Goal: Communication & Community: Answer question/provide support

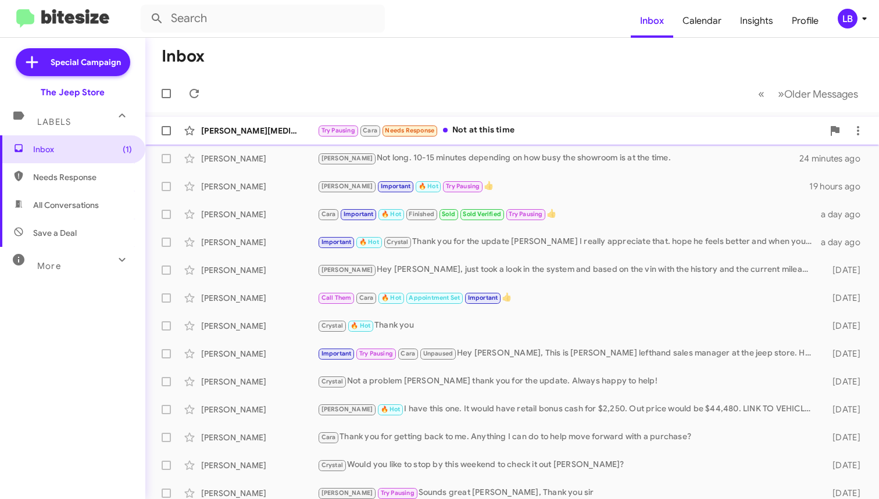
click at [274, 131] on div "[PERSON_NAME][MEDICAL_DATA]" at bounding box center [259, 131] width 116 height 12
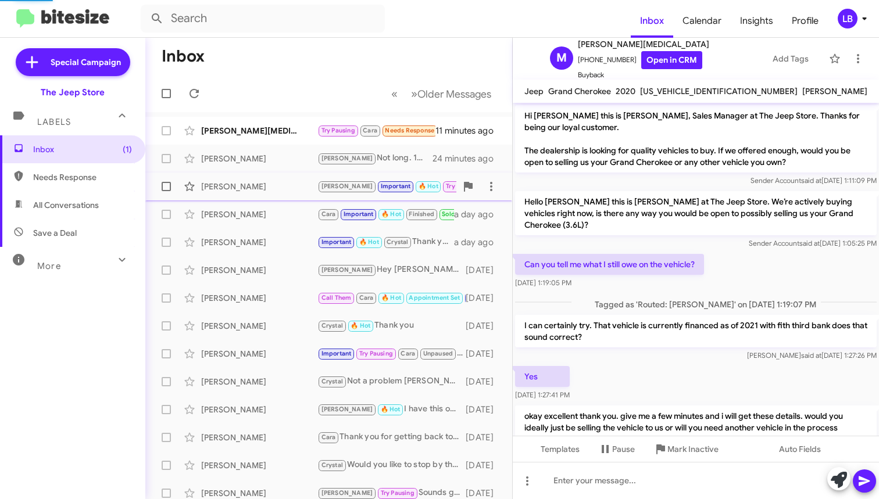
scroll to position [502, 0]
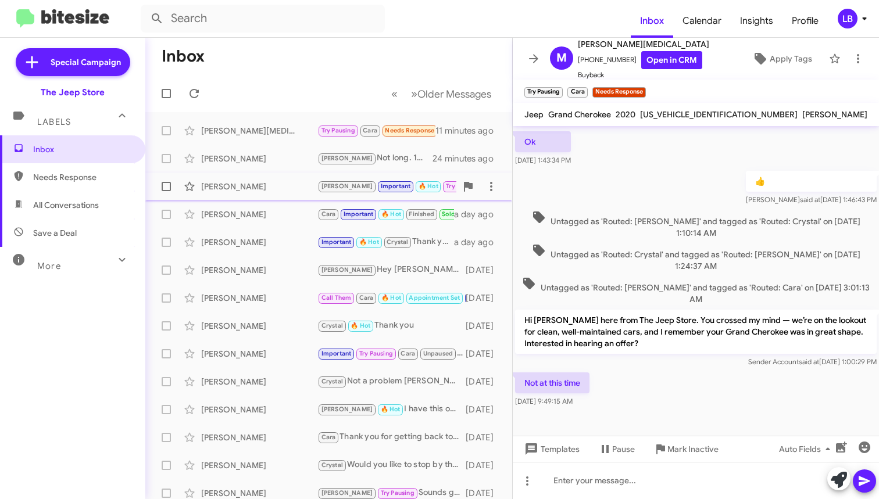
click at [259, 183] on div "[PERSON_NAME]" at bounding box center [259, 187] width 116 height 12
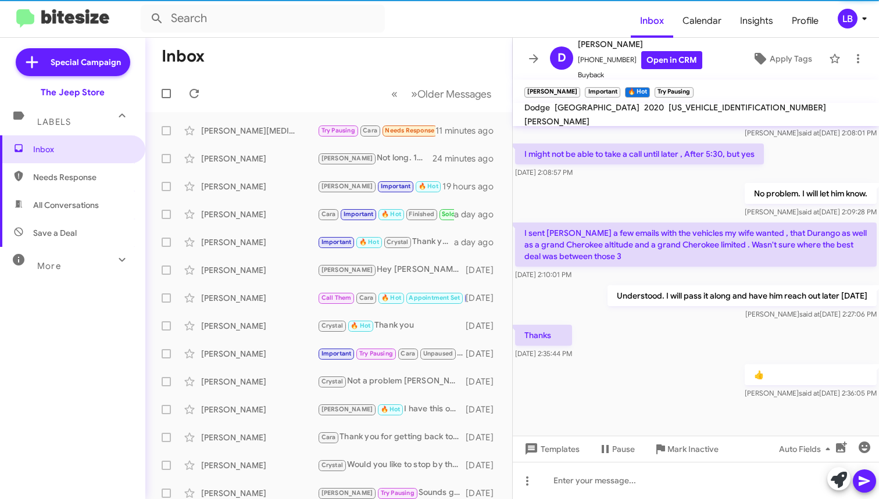
scroll to position [695, 0]
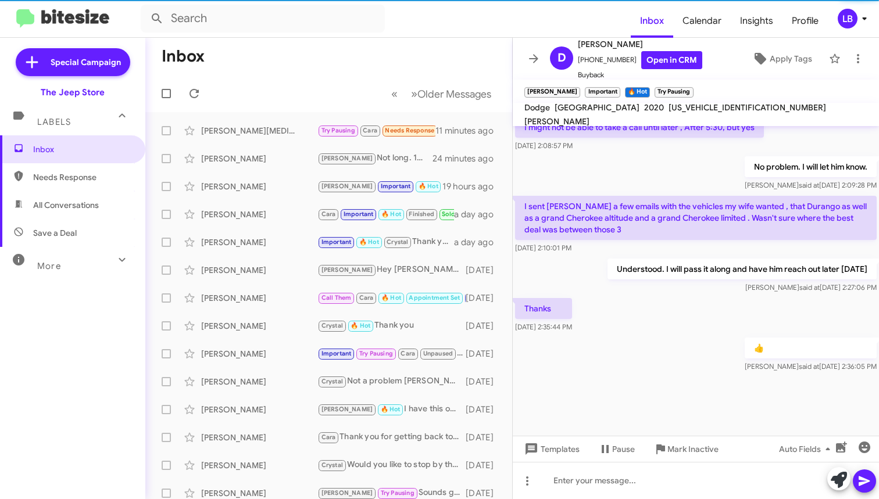
click at [606, 169] on div "No problem. I will let him know. [PERSON_NAME] said at [DATE] 2:09:28 PM" at bounding box center [696, 174] width 366 height 40
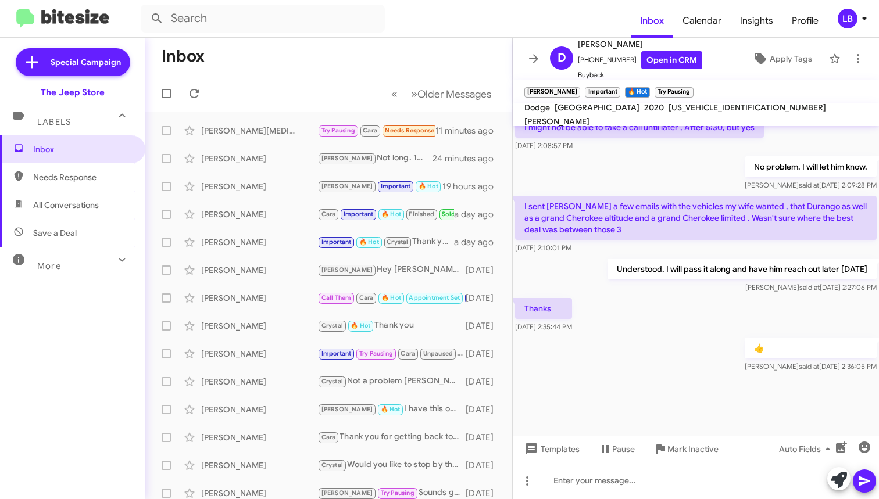
click at [672, 181] on div "No problem. I will let him know. [PERSON_NAME] said at [DATE] 2:09:28 PM" at bounding box center [696, 174] width 366 height 40
click at [639, 489] on div at bounding box center [696, 480] width 366 height 37
click at [678, 331] on div "Thanks [DATE] 2:35:44 PM" at bounding box center [696, 316] width 366 height 40
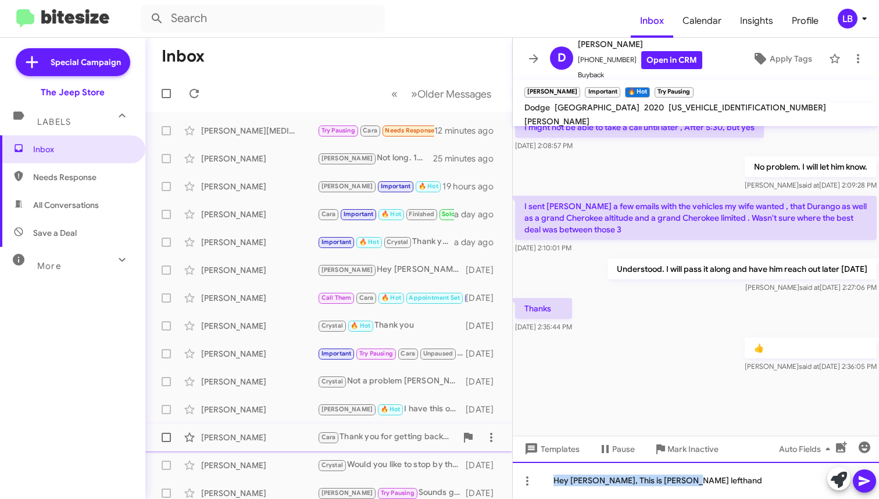
drag, startPoint x: 699, startPoint y: 477, endPoint x: 414, endPoint y: 437, distance: 287.5
click at [414, 437] on div "Inbox « Previous » Next Older Messages [PERSON_NAME][MEDICAL_DATA] Try Pausing …" at bounding box center [511, 268] width 733 height 461
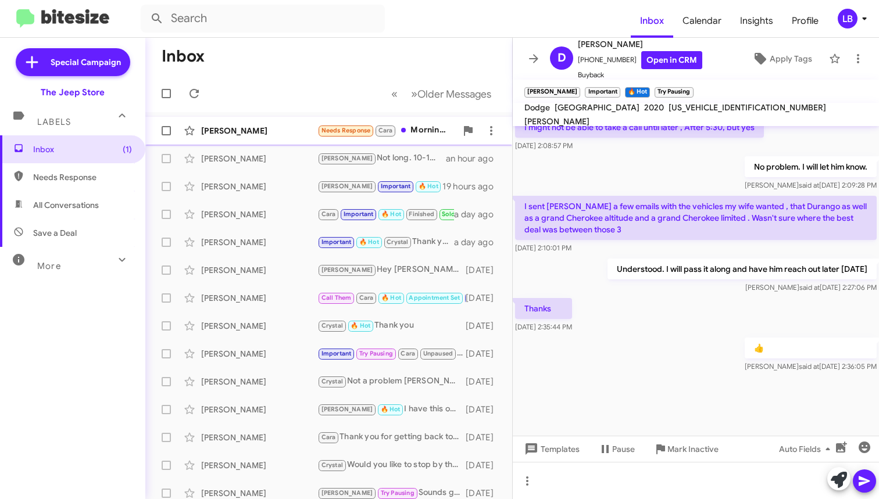
click at [305, 119] on span "[PERSON_NAME] Needs Response Cara Morning, Experience was fine, guy who delt wi…" at bounding box center [328, 131] width 367 height 28
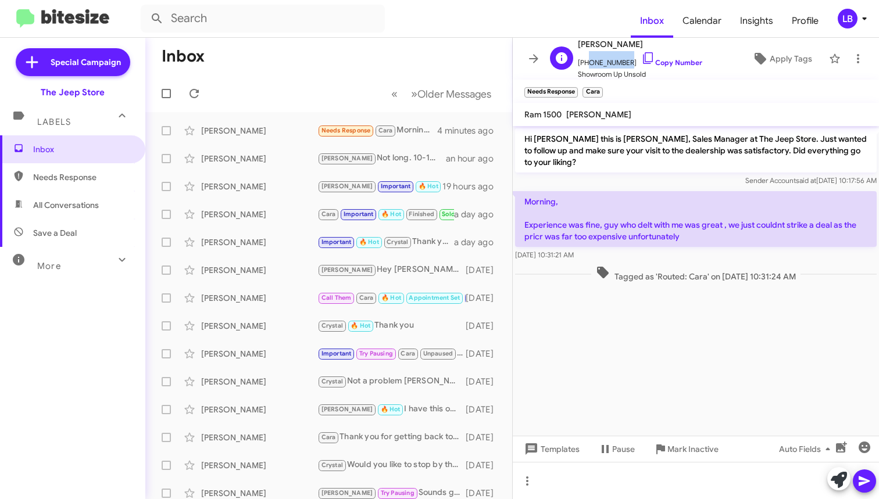
drag, startPoint x: 624, startPoint y: 63, endPoint x: 584, endPoint y: 63, distance: 40.1
click at [584, 63] on span "[PHONE_NUMBER] Copy Number" at bounding box center [640, 59] width 124 height 17
copy span "9083423037"
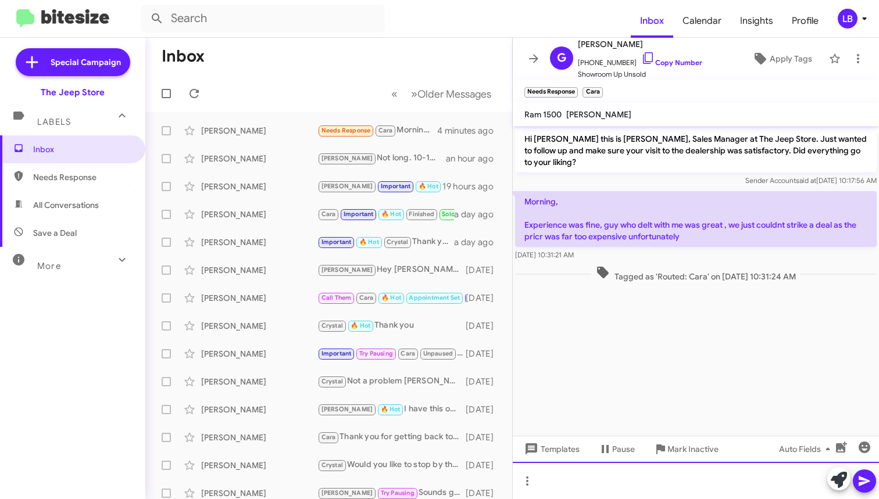
click at [611, 486] on div at bounding box center [696, 480] width 366 height 37
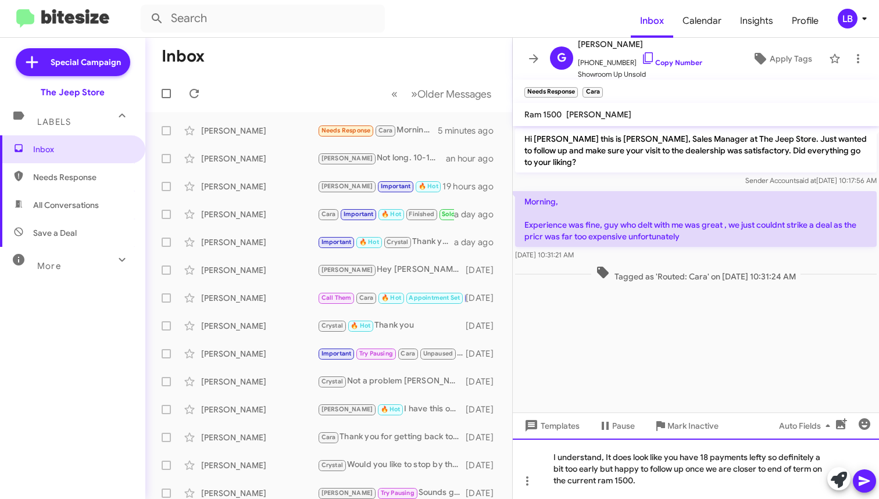
click at [749, 486] on div "I understand, It does look like you have 18 payments lefty so definitely a bit …" at bounding box center [696, 469] width 366 height 60
click at [766, 459] on div "I understand, It does look like you have 18 payments lefty so definitely a bit …" at bounding box center [696, 469] width 366 height 60
click at [671, 470] on div "I understand, It does look like you have 18 payments left so definitely a bit t…" at bounding box center [696, 469] width 366 height 60
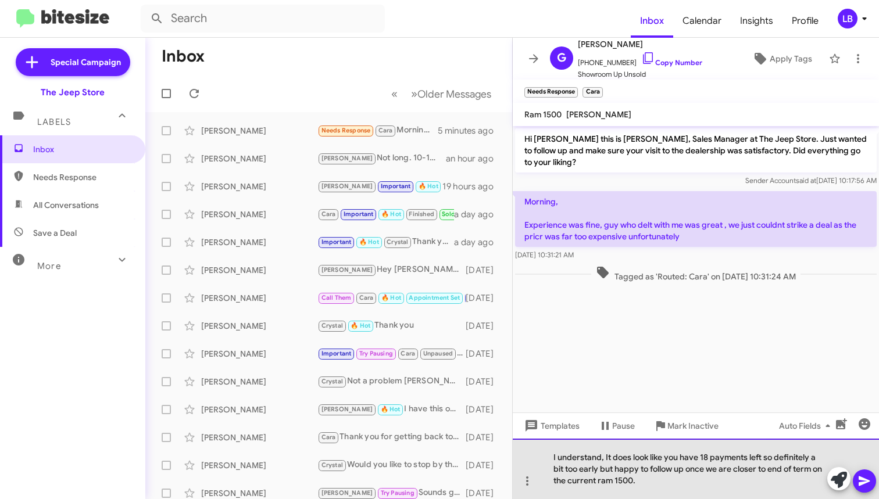
click at [677, 486] on div "I understand, It does look like you have 18 payments left so definitely a bit t…" at bounding box center [696, 469] width 366 height 60
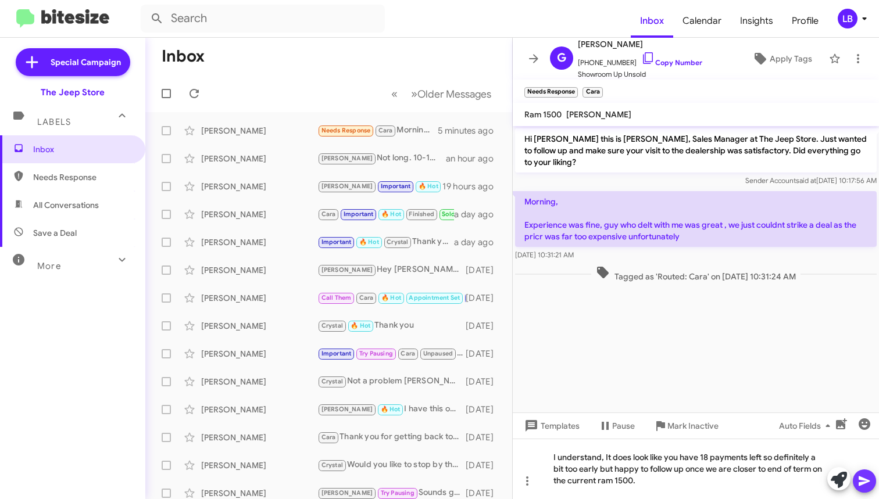
click at [865, 480] on icon at bounding box center [863, 482] width 11 height 10
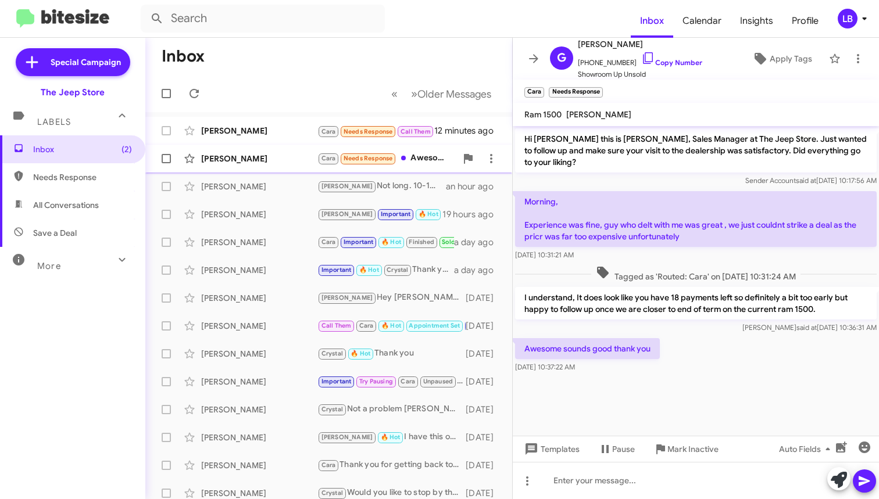
click at [230, 153] on div "[PERSON_NAME]" at bounding box center [259, 159] width 116 height 12
click at [676, 446] on span "Mark Inactive" at bounding box center [692, 449] width 51 height 21
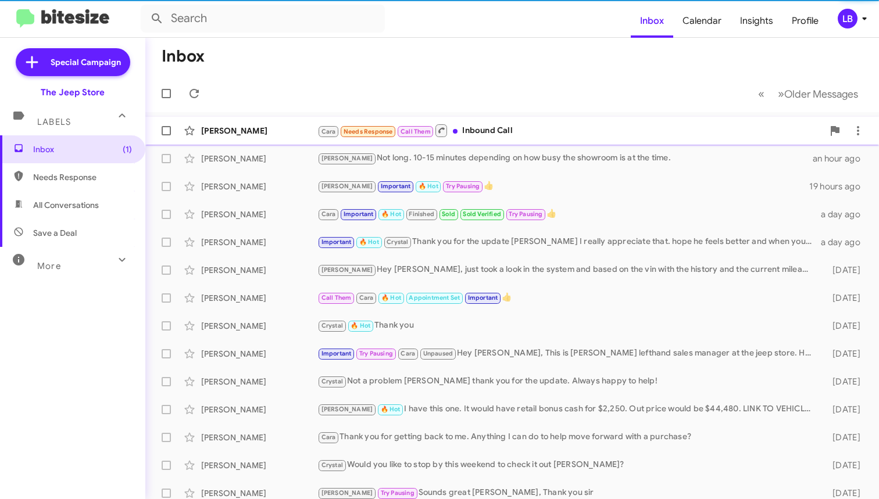
click at [252, 133] on div "[PERSON_NAME]" at bounding box center [259, 131] width 116 height 12
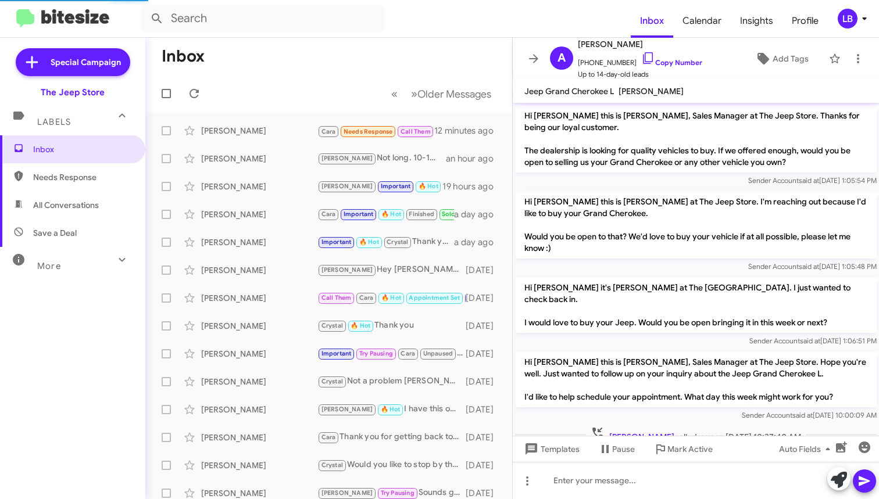
scroll to position [85, 0]
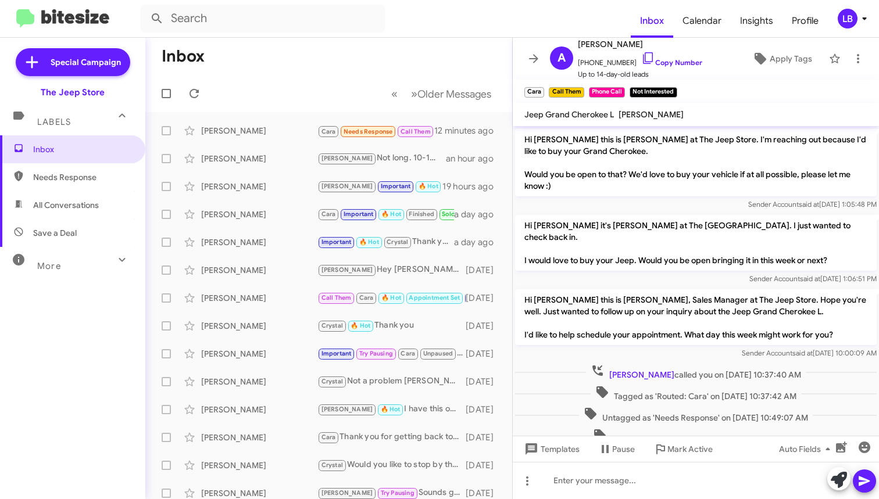
click at [619, 210] on div "Hi [PERSON_NAME] this is [PERSON_NAME] at The Jeep Store. I'm reaching out beca…" at bounding box center [696, 170] width 366 height 86
click at [262, 86] on mat-toolbar-row "« Previous » Next Older Messages" at bounding box center [328, 93] width 367 height 37
click at [462, 53] on mat-toolbar-row "Inbox" at bounding box center [328, 56] width 367 height 37
